Goal: Information Seeking & Learning: Learn about a topic

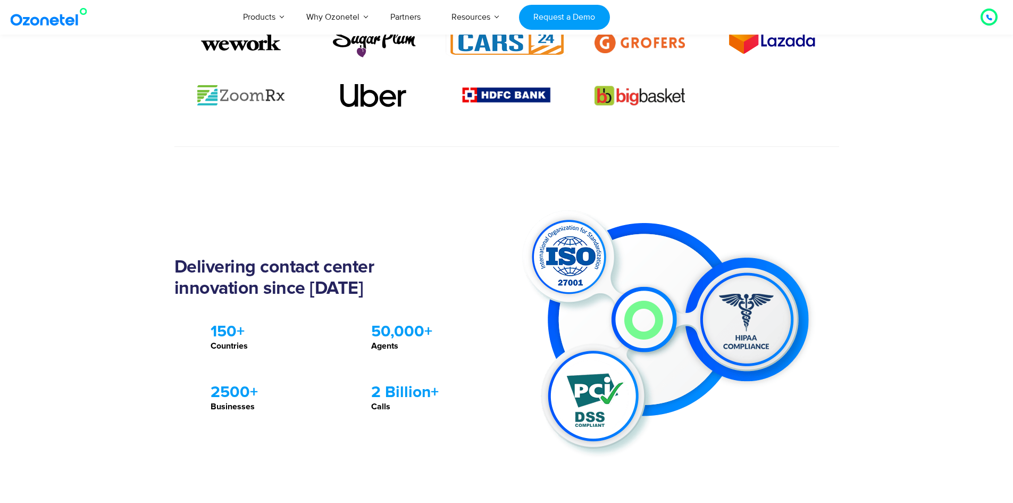
scroll to position [851, 0]
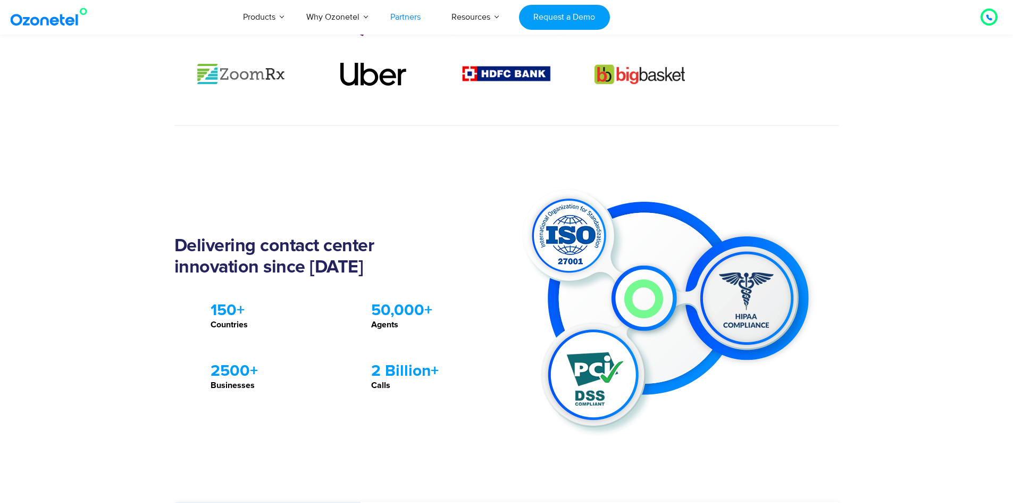
click at [407, 18] on link "Partners" at bounding box center [405, 16] width 61 height 35
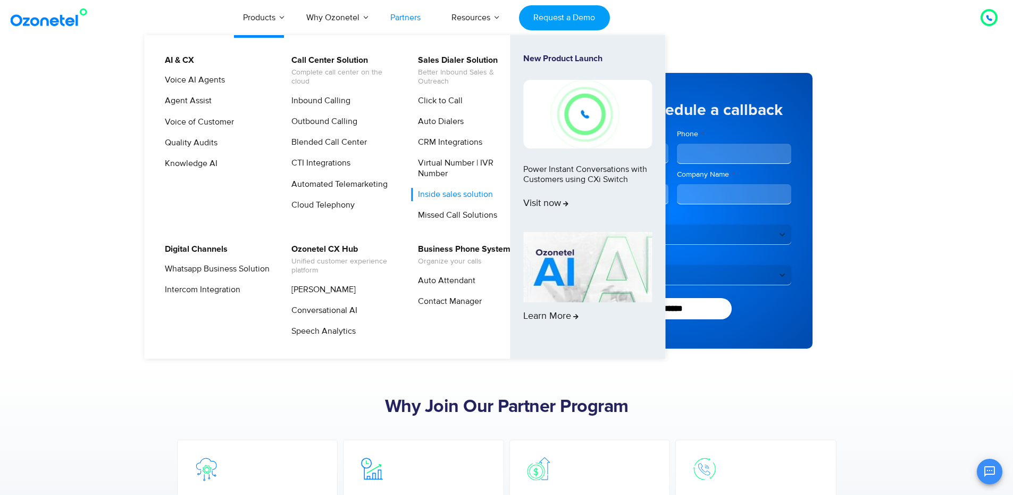
click at [447, 191] on link "Inside sales solution" at bounding box center [452, 194] width 83 height 13
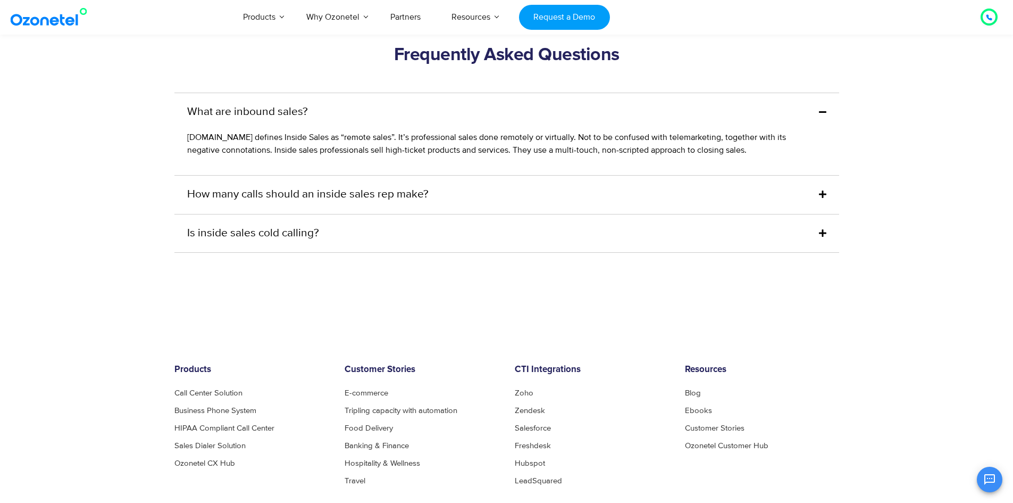
scroll to position [3404, 0]
click at [824, 193] on icon at bounding box center [822, 193] width 7 height 9
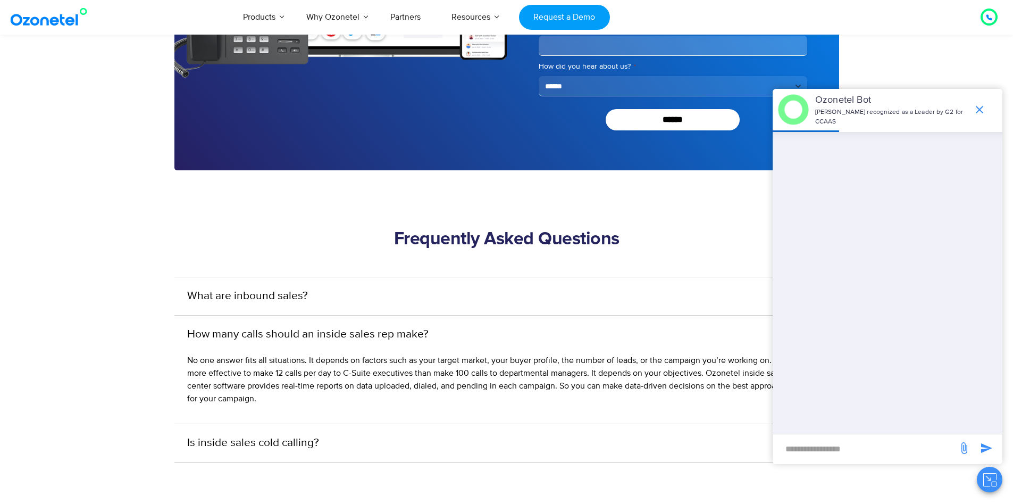
scroll to position [3244, 0]
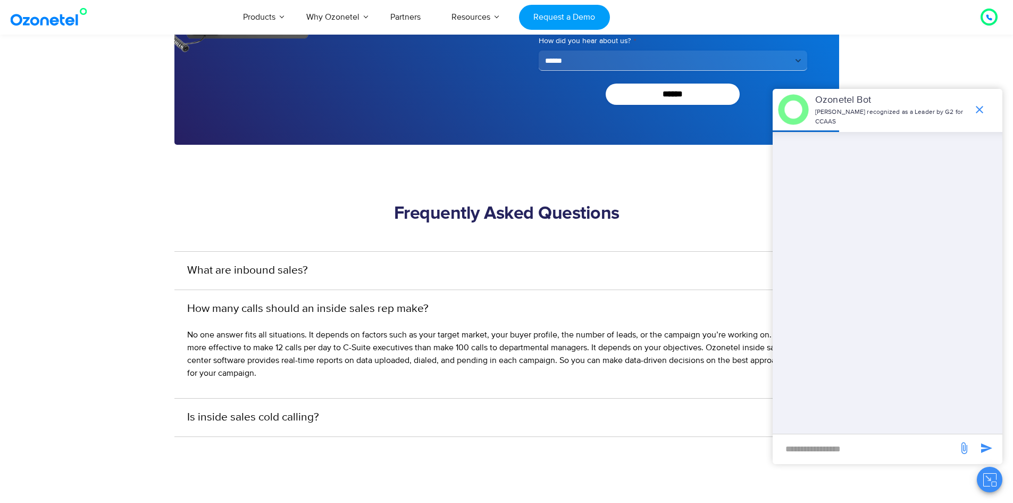
click at [825, 448] on input "new-msg-input" at bounding box center [865, 448] width 174 height 18
type input "**********"
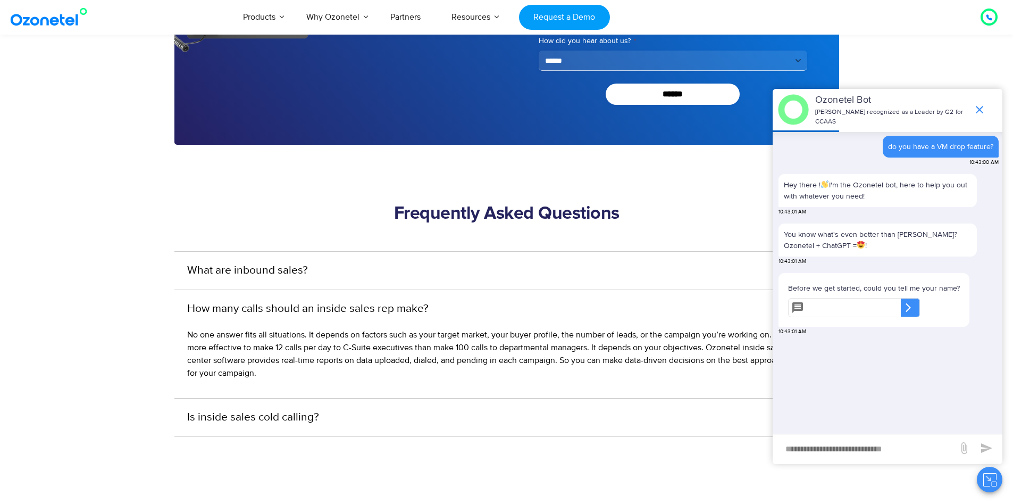
click at [838, 310] on input "text" at bounding box center [854, 307] width 93 height 19
type input "****"
click at [911, 310] on icon at bounding box center [908, 307] width 5 height 9
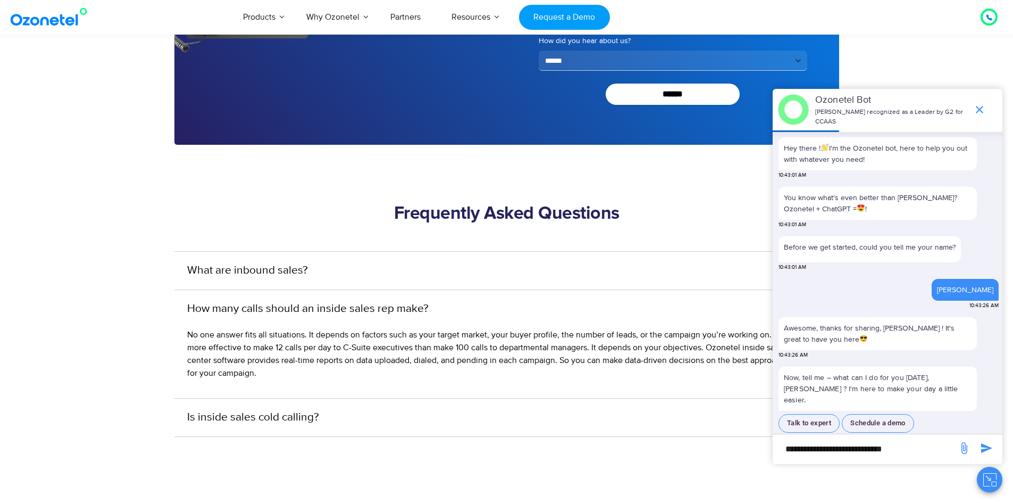
scroll to position [55, 0]
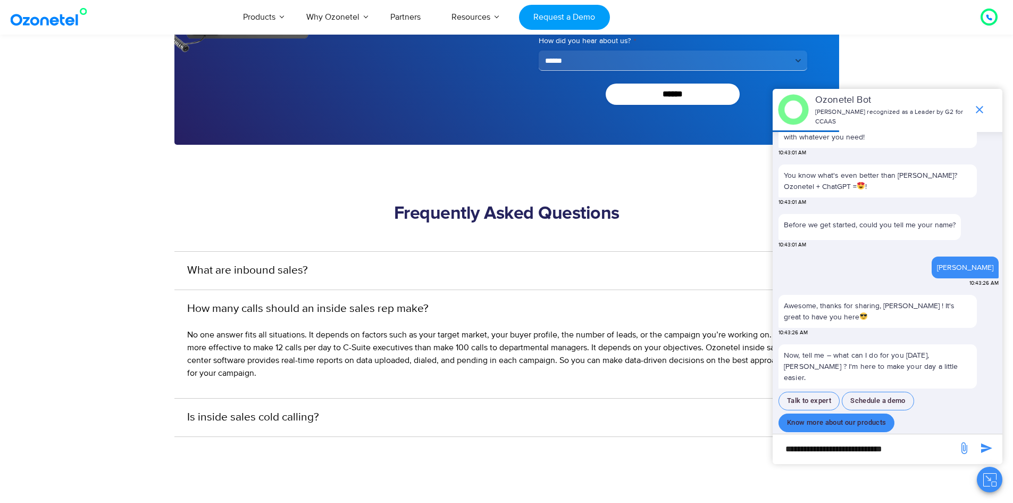
click at [842, 413] on button "Know more about our products" at bounding box center [837, 422] width 116 height 19
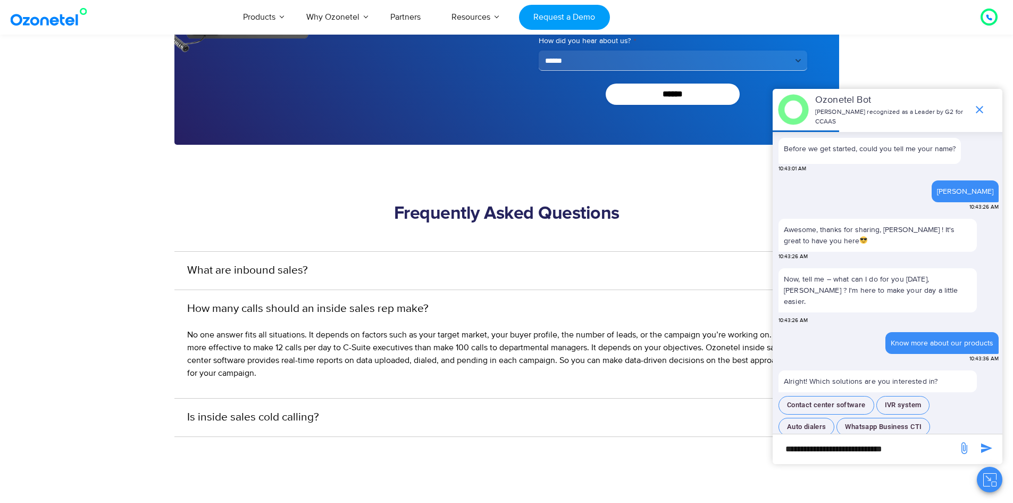
scroll to position [128, 0]
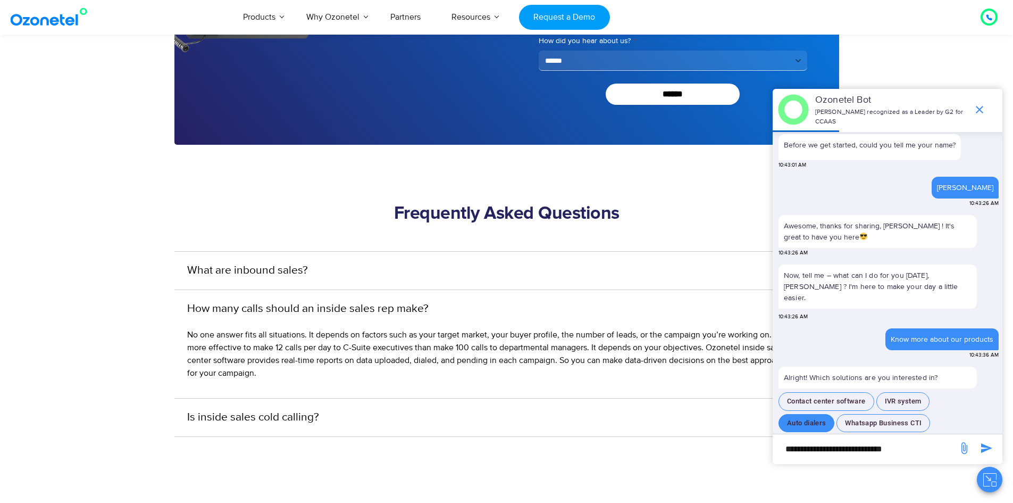
click at [806, 414] on button "Auto dialers" at bounding box center [807, 423] width 56 height 19
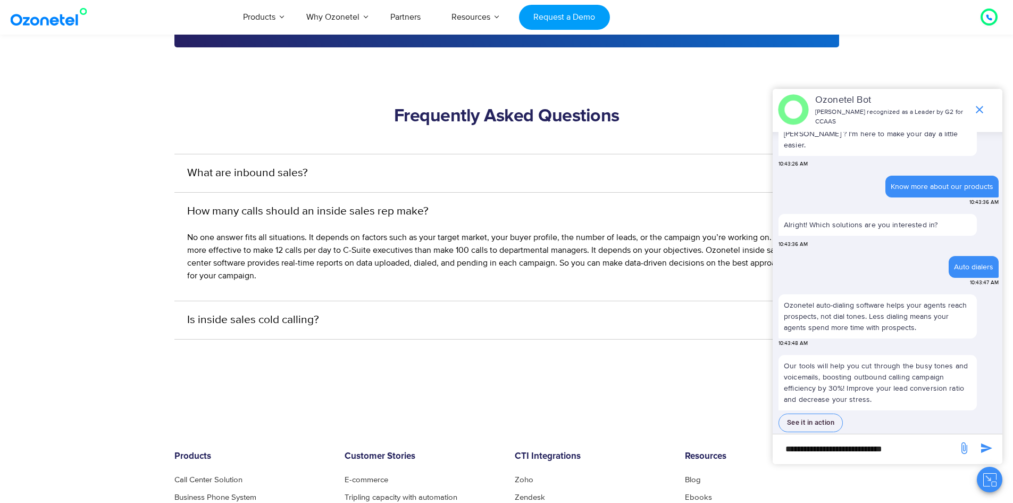
scroll to position [3351, 0]
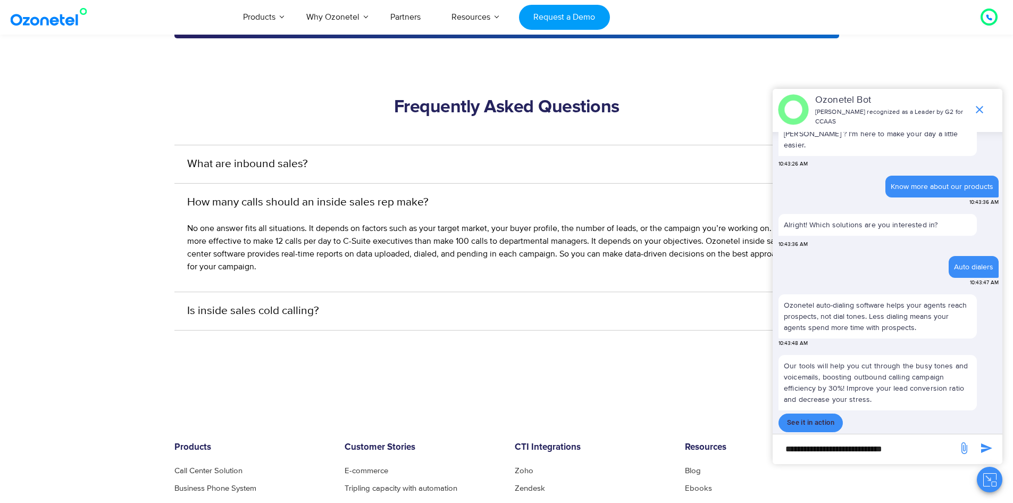
click at [811, 413] on button "See it in action" at bounding box center [811, 422] width 64 height 19
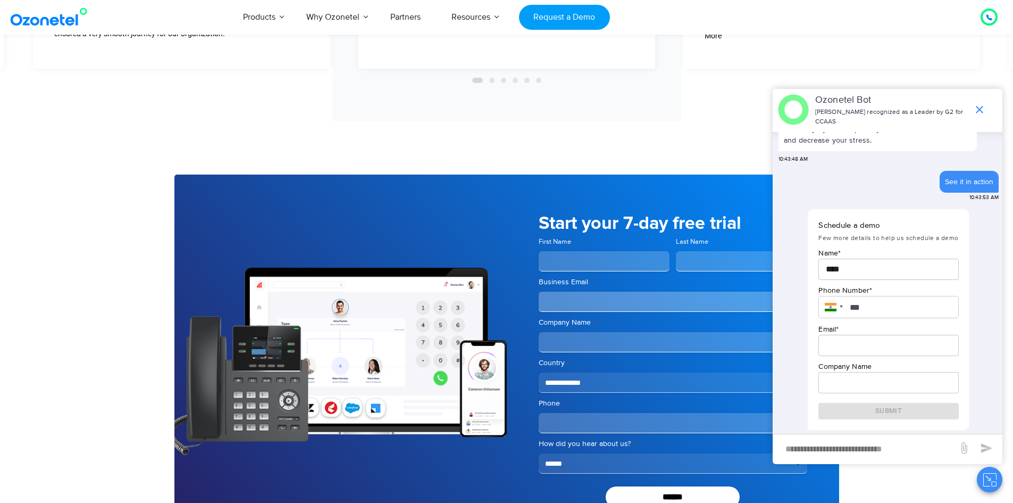
scroll to position [2712, 0]
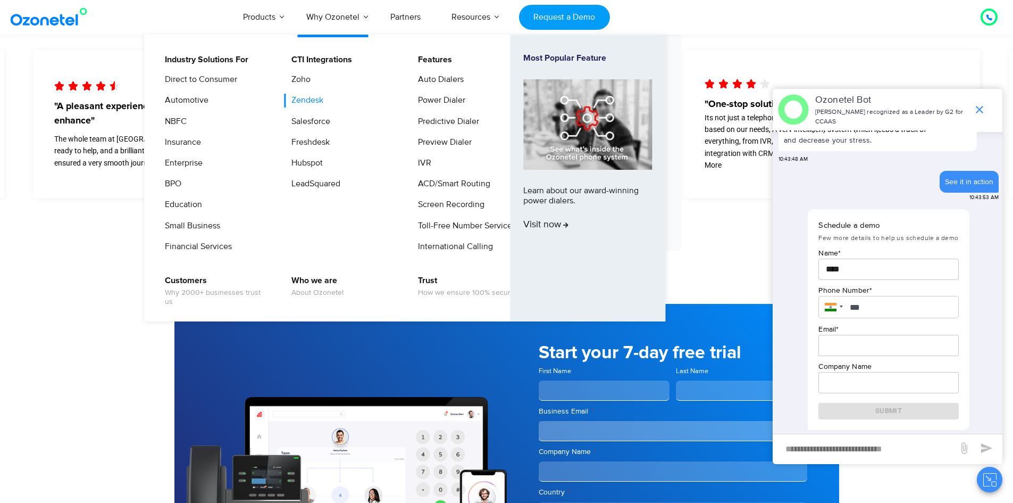
click at [309, 100] on link "Zendesk" at bounding box center [305, 100] width 40 height 13
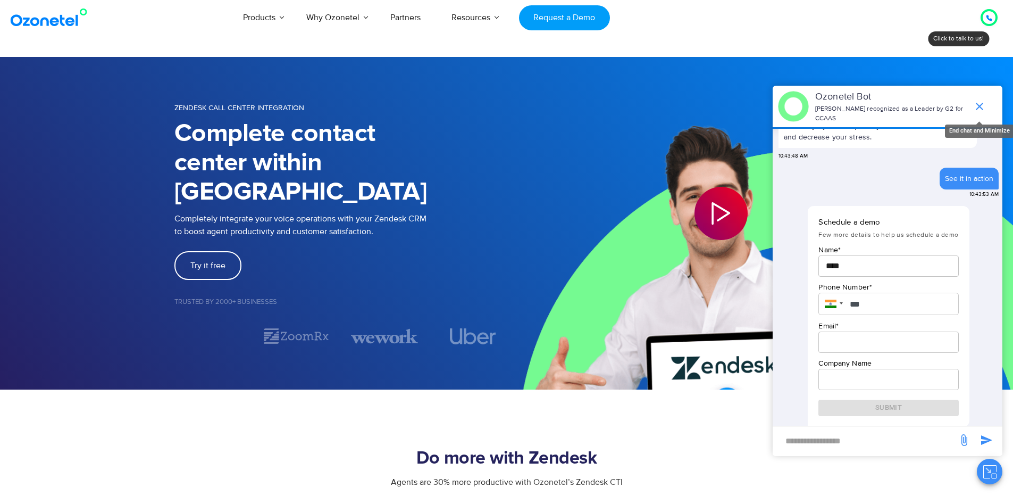
click at [981, 103] on icon "end chat or minimize" at bounding box center [979, 106] width 7 height 7
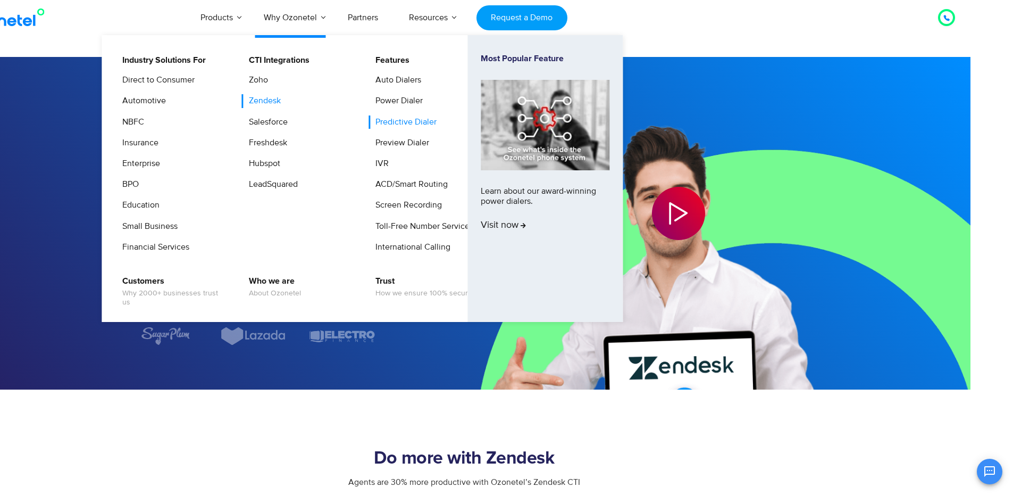
scroll to position [0, 44]
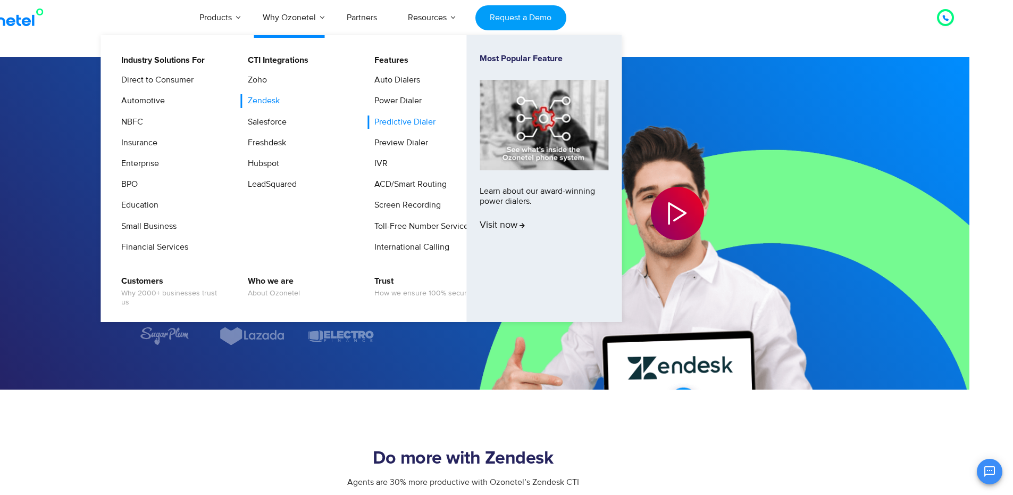
click at [392, 122] on link "Predictive Dialer" at bounding box center [402, 121] width 70 height 13
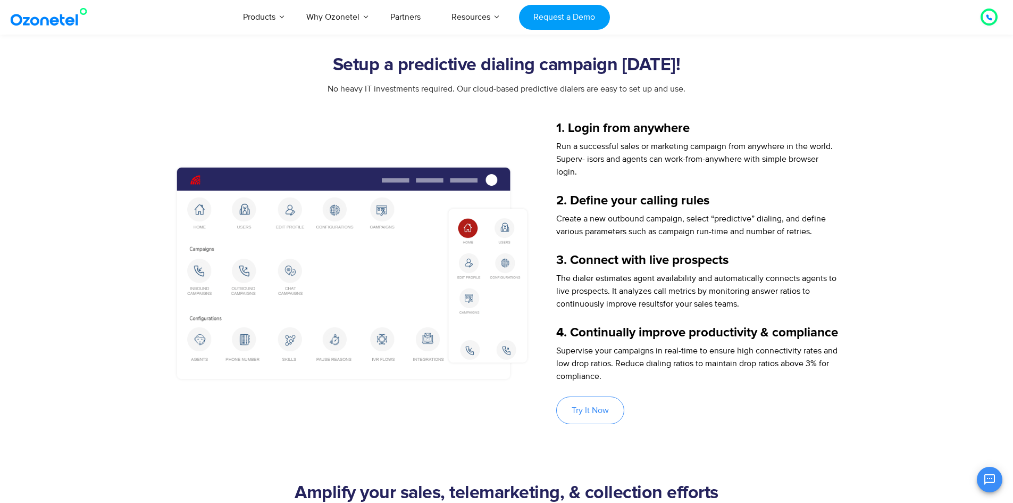
scroll to position [1117, 0]
